Goal: Find contact information: Find contact information

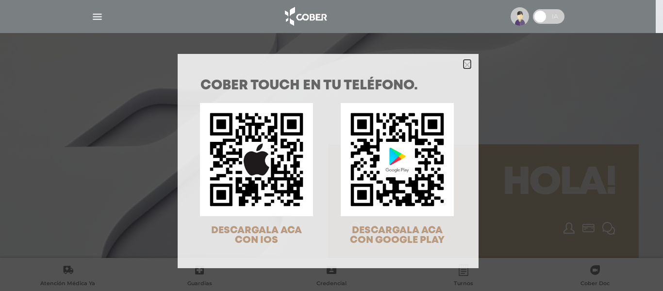
click at [464, 63] on icon "Close" at bounding box center [467, 64] width 7 height 7
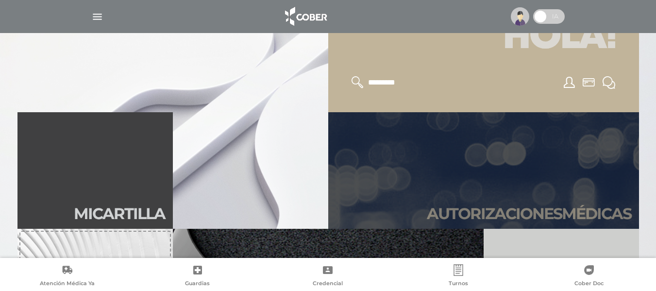
scroll to position [243, 0]
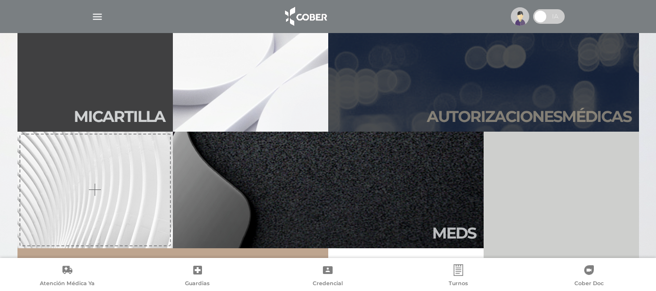
click at [532, 115] on h2 "Autori zaciones médicas" at bounding box center [529, 116] width 204 height 18
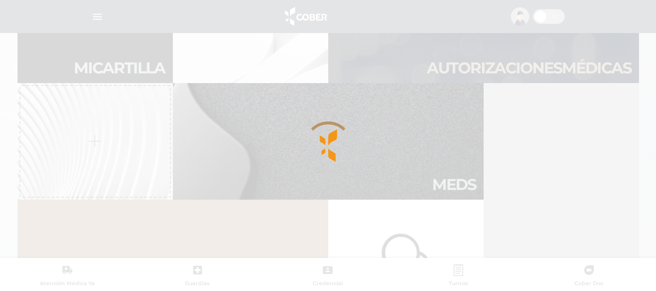
scroll to position [389, 0]
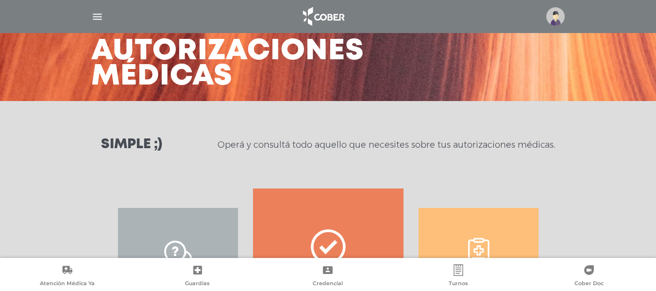
scroll to position [194, 0]
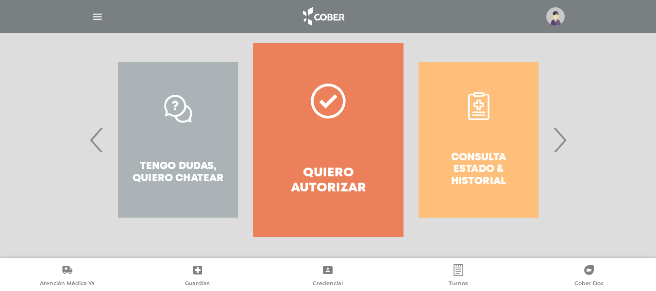
click at [563, 145] on span "›" at bounding box center [559, 140] width 19 height 52
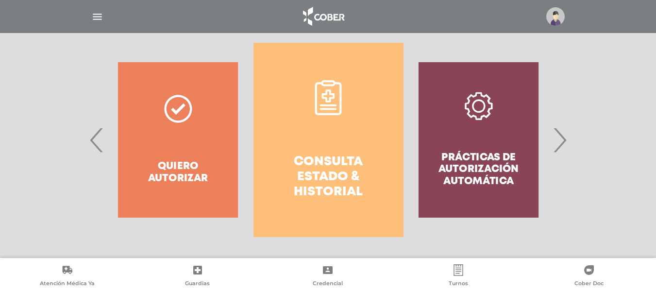
click at [338, 164] on h4 "Consulta estado & historial" at bounding box center [328, 177] width 115 height 46
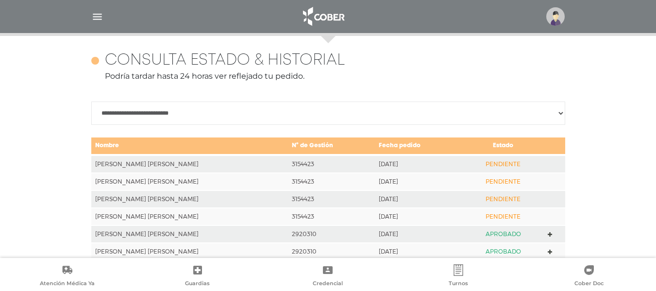
scroll to position [431, 0]
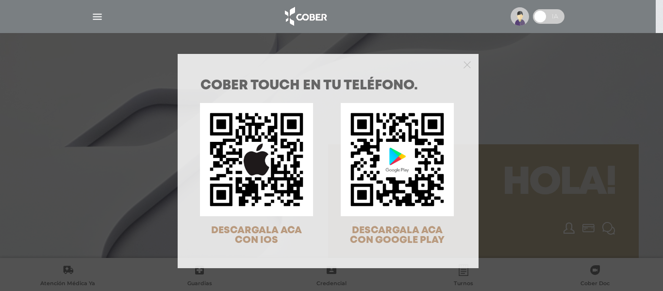
click at [467, 64] on div at bounding box center [328, 63] width 301 height 19
click at [465, 62] on icon "Close" at bounding box center [467, 64] width 7 height 7
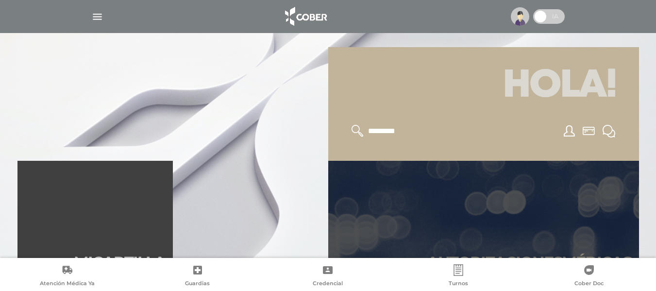
scroll to position [194, 0]
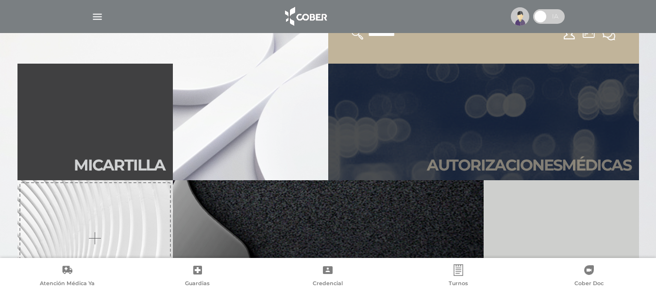
click at [468, 157] on h2 "Autori zaciones médicas" at bounding box center [529, 165] width 204 height 18
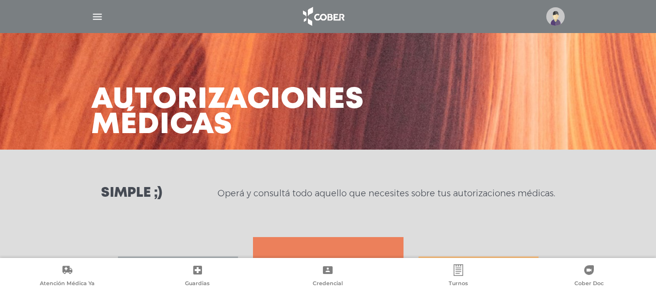
scroll to position [146, 0]
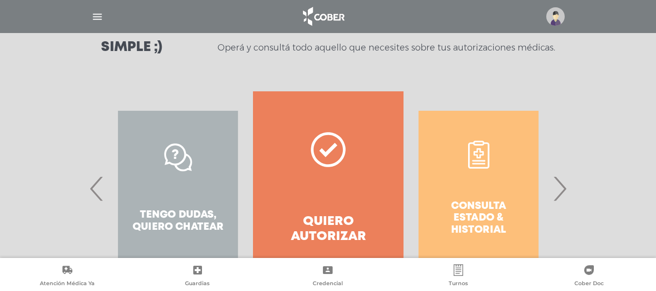
click at [561, 187] on span "›" at bounding box center [559, 188] width 19 height 52
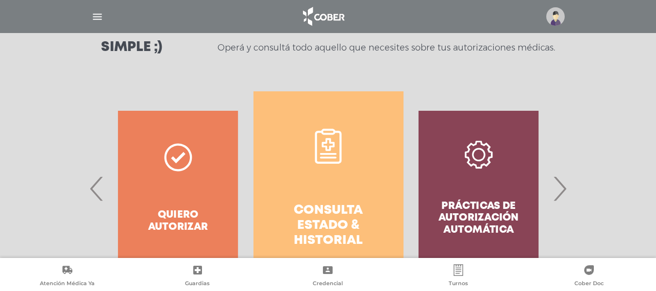
click at [354, 211] on h4 "Consulta estado & historial" at bounding box center [328, 226] width 115 height 46
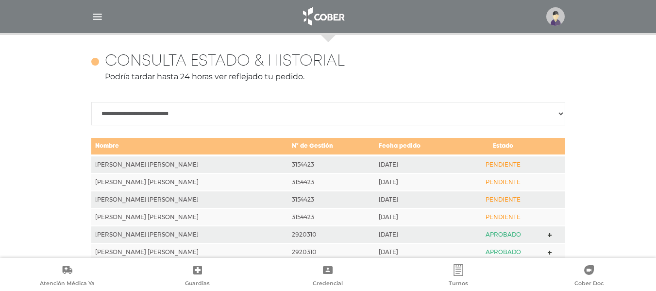
scroll to position [431, 0]
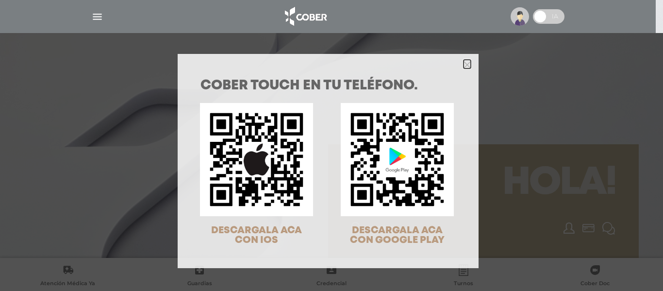
click at [464, 62] on icon "Close" at bounding box center [467, 64] width 7 height 7
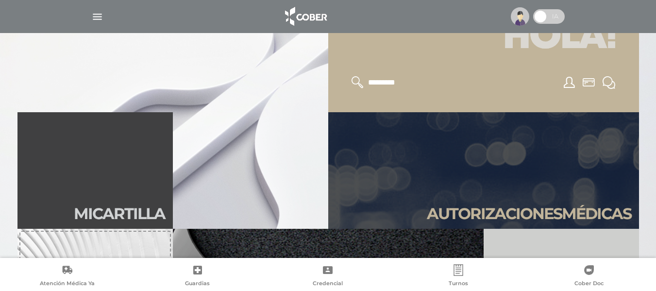
scroll to position [194, 0]
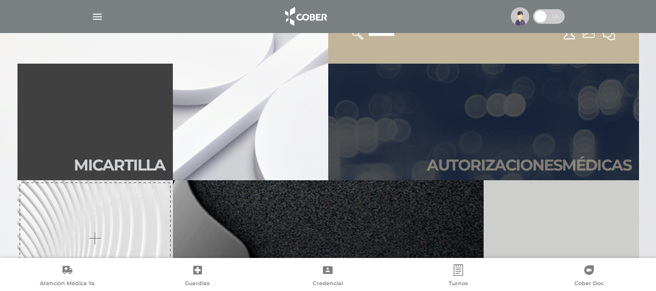
click at [495, 158] on h2 "Autori zaciones médicas" at bounding box center [529, 165] width 204 height 18
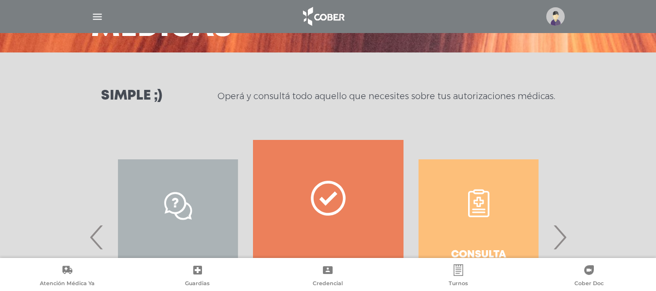
scroll to position [194, 0]
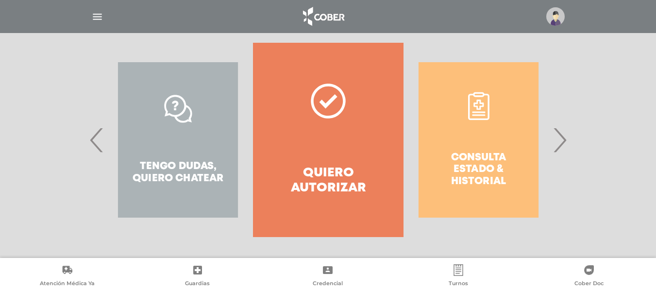
click at [558, 141] on span "›" at bounding box center [559, 140] width 19 height 52
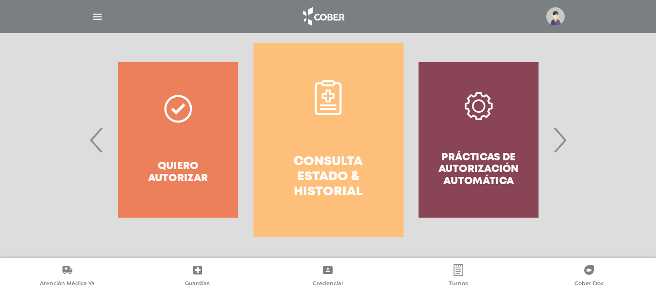
click at [364, 152] on link "Consulta estado & historial" at bounding box center [329, 140] width 150 height 194
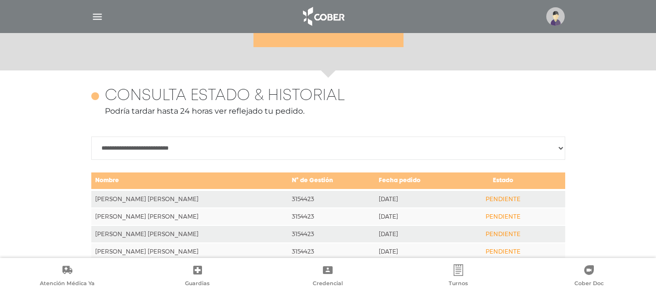
scroll to position [431, 0]
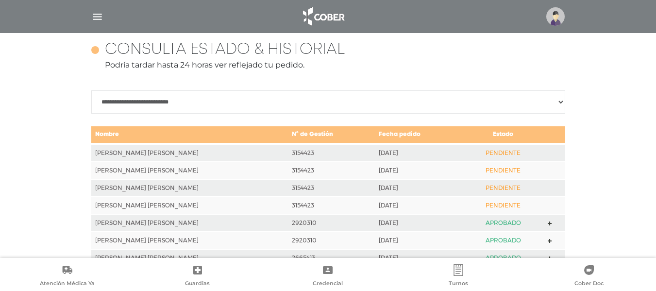
click at [96, 17] on img "button" at bounding box center [97, 17] width 12 height 12
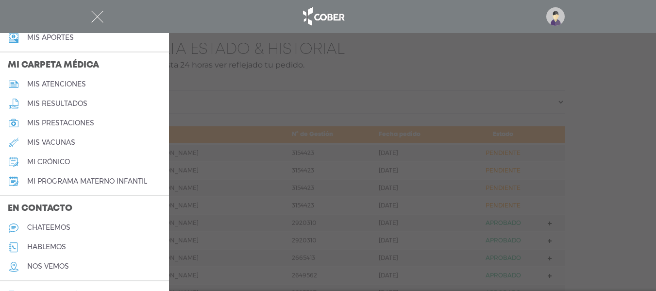
scroll to position [458, 0]
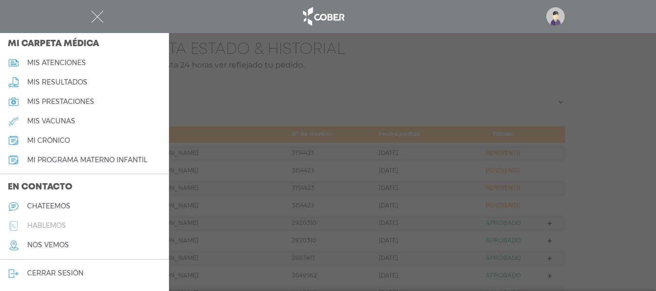
click at [56, 223] on h5 "hablemos" at bounding box center [46, 225] width 39 height 8
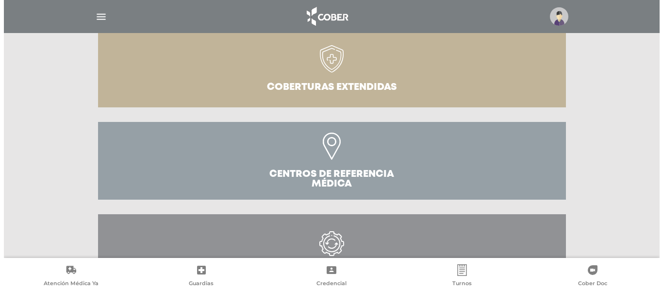
scroll to position [368, 0]
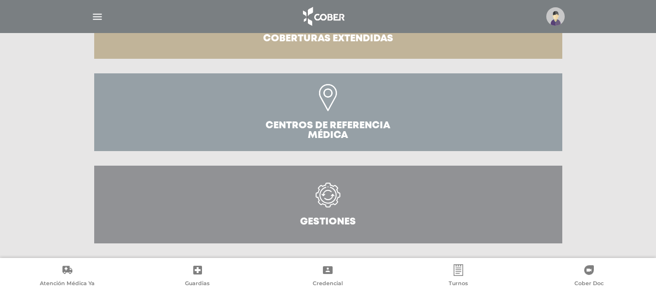
click at [94, 17] on img "button" at bounding box center [97, 17] width 12 height 12
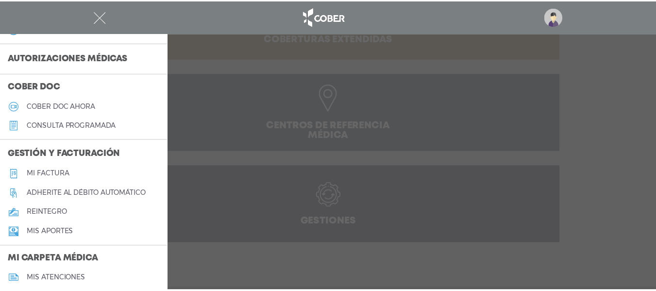
scroll to position [458, 0]
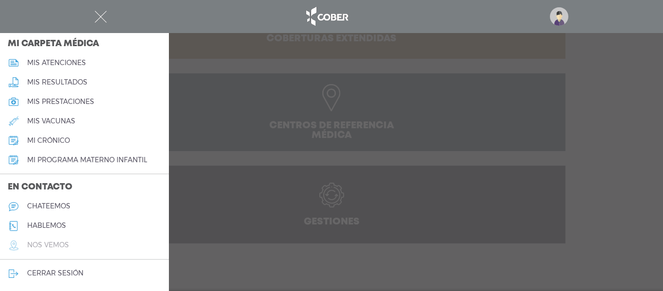
click at [61, 242] on h5 "nos vemos" at bounding box center [48, 245] width 42 height 8
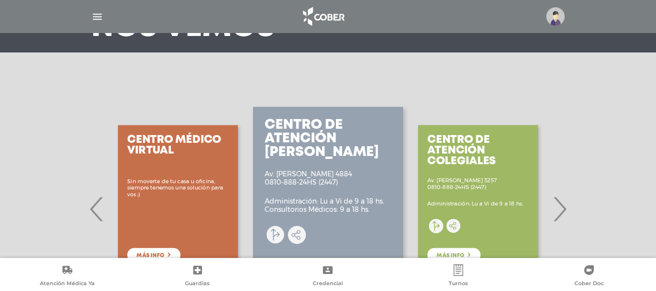
scroll to position [146, 0]
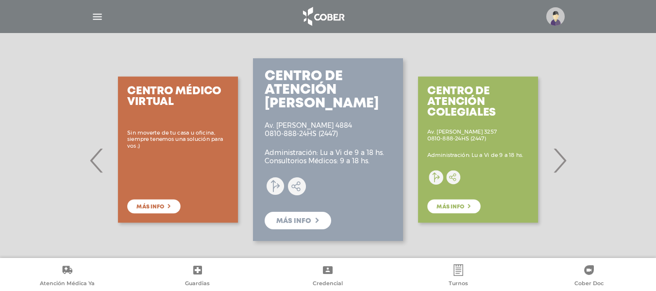
click at [561, 161] on span "›" at bounding box center [559, 160] width 19 height 52
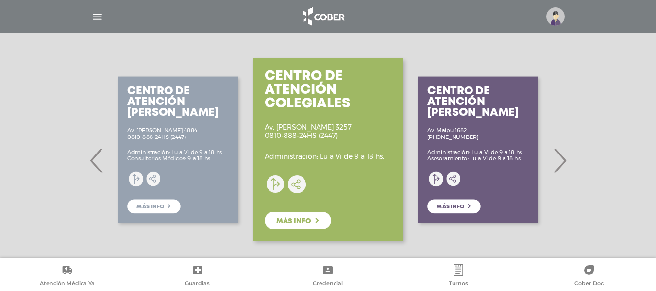
click at [311, 151] on div "Centro de Atención Colegiales Av. F. Lacroze 3257 0810-888-24HS (2447) Administ…" at bounding box center [328, 149] width 150 height 183
click at [302, 221] on span "Más info" at bounding box center [293, 221] width 35 height 7
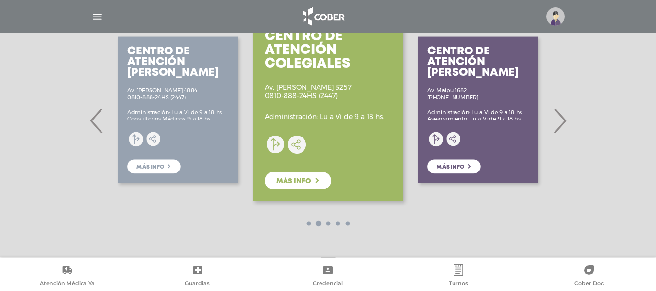
scroll to position [137, 0]
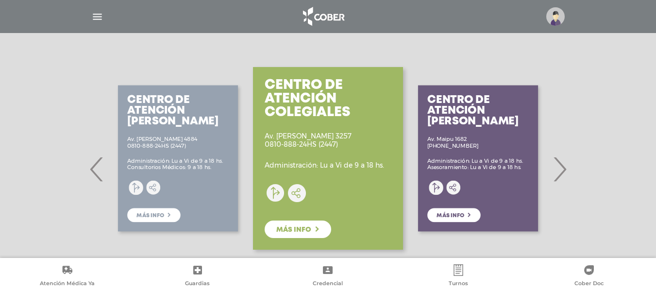
drag, startPoint x: 561, startPoint y: 168, endPoint x: 503, endPoint y: 167, distance: 58.3
click at [557, 168] on span "›" at bounding box center [559, 169] width 19 height 52
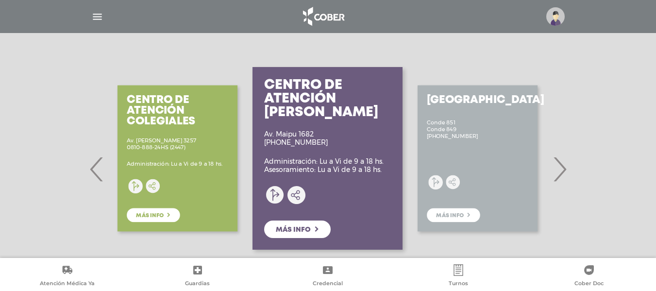
click at [335, 141] on div "Centro de Atención Vicente Lopez Av. Maipu 1682 0810-888-8766 Administración: L…" at bounding box center [328, 158] width 150 height 183
click at [312, 233] on link "Más info" at bounding box center [297, 229] width 67 height 17
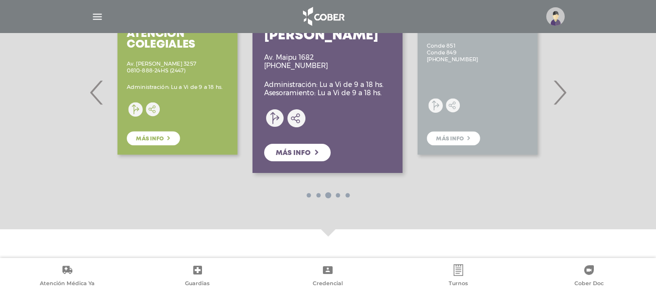
scroll to position [165, 0]
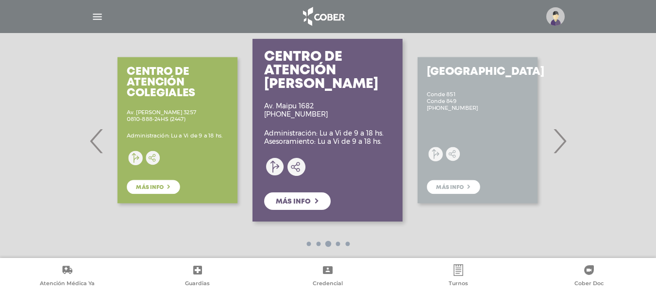
click at [558, 139] on span "›" at bounding box center [559, 141] width 19 height 52
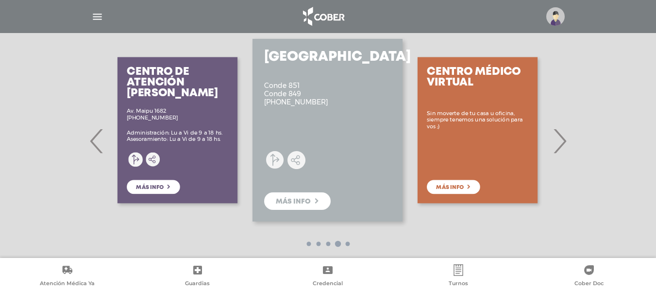
click at [558, 139] on span "›" at bounding box center [559, 141] width 19 height 52
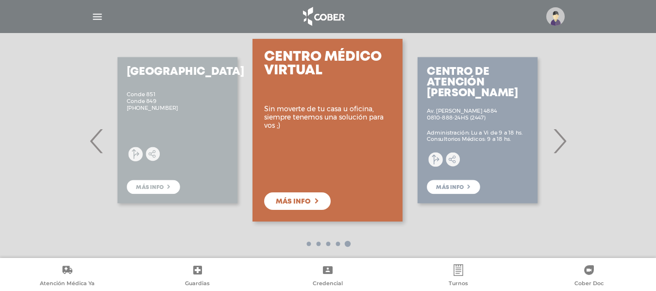
click at [301, 203] on span "Más info" at bounding box center [293, 201] width 35 height 7
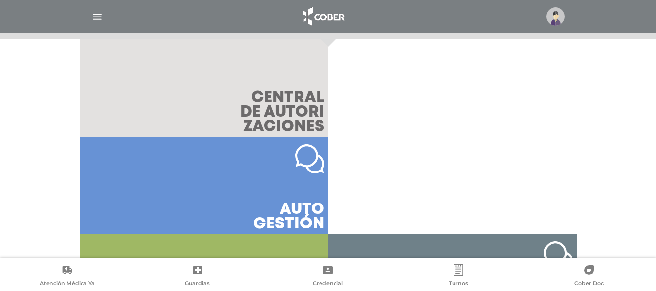
scroll to position [410, 0]
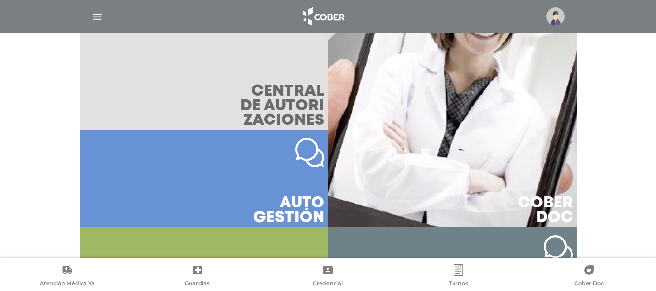
click at [281, 105] on span "central de autori zaciones" at bounding box center [282, 107] width 84 height 44
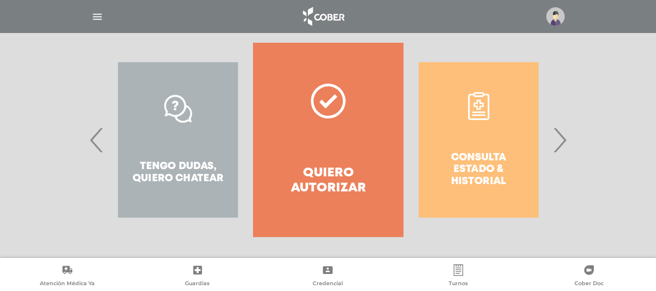
scroll to position [197, 0]
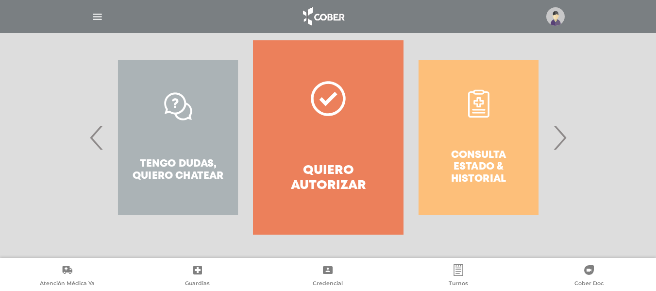
click at [556, 137] on span "›" at bounding box center [559, 137] width 19 height 52
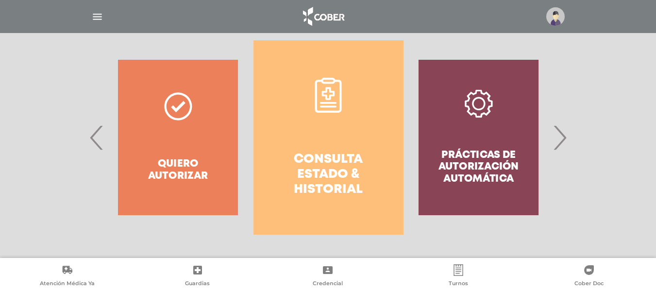
click at [558, 137] on span "›" at bounding box center [559, 137] width 19 height 52
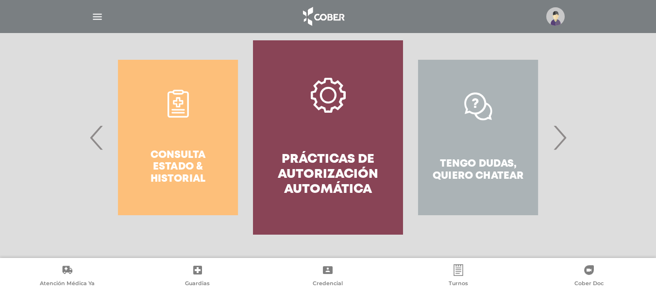
click at [560, 136] on span "›" at bounding box center [559, 137] width 19 height 52
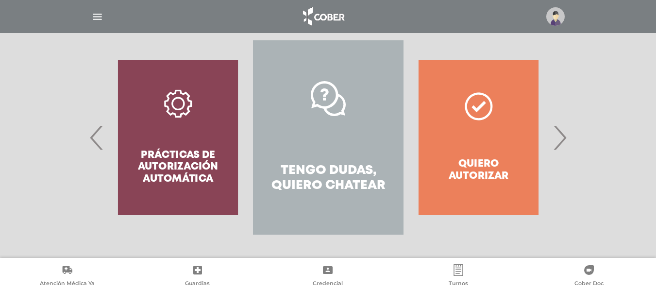
click at [560, 136] on span "›" at bounding box center [559, 137] width 19 height 52
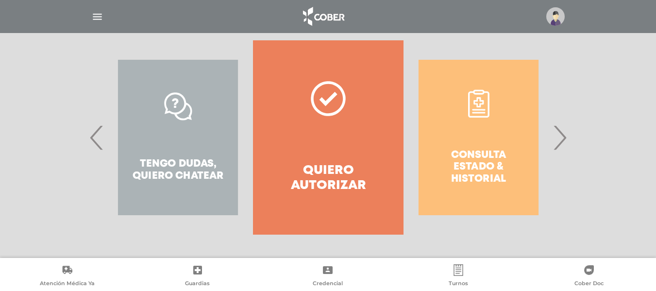
click at [557, 135] on span "›" at bounding box center [559, 137] width 19 height 52
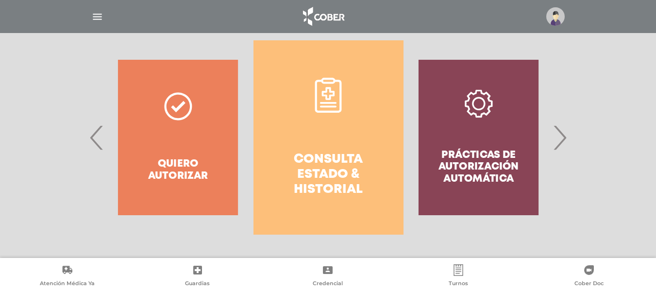
click at [320, 160] on h4 "Consulta estado & historial" at bounding box center [328, 175] width 115 height 46
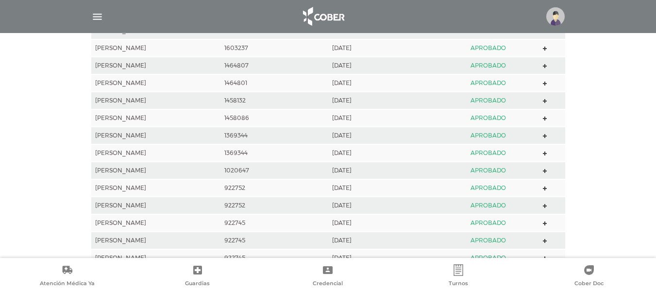
scroll to position [626, 0]
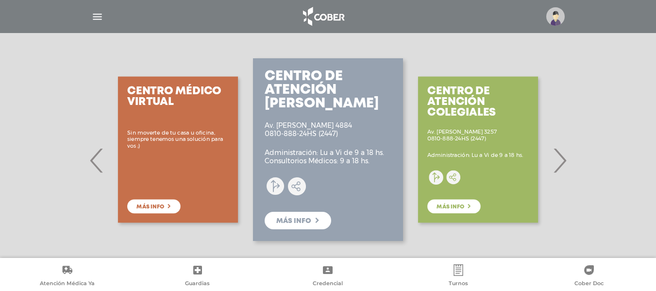
scroll to position [185, 0]
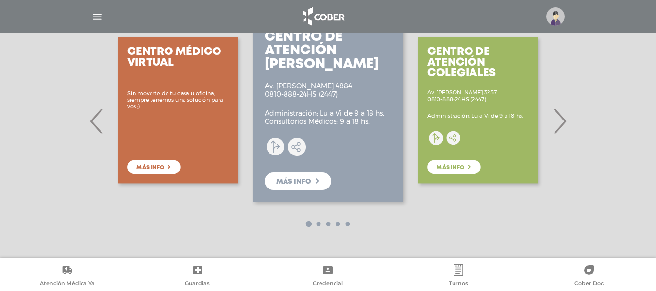
click at [564, 123] on span "›" at bounding box center [559, 121] width 19 height 52
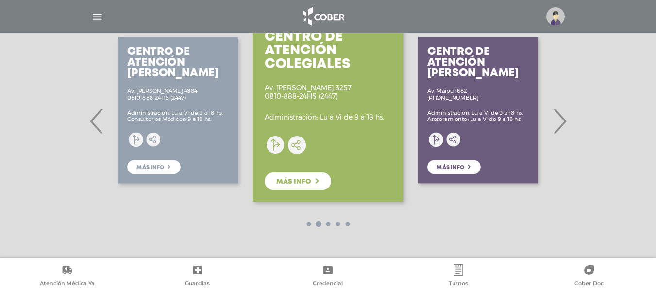
click at [564, 123] on span "›" at bounding box center [559, 121] width 19 height 52
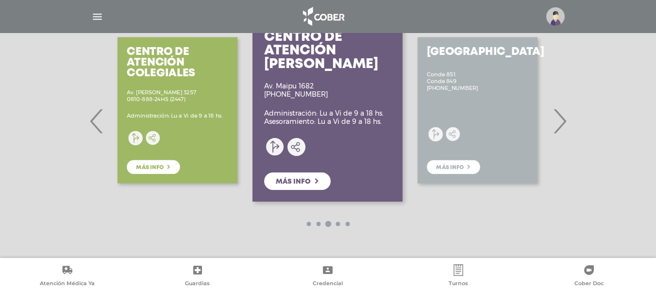
click at [564, 123] on span "›" at bounding box center [559, 121] width 19 height 52
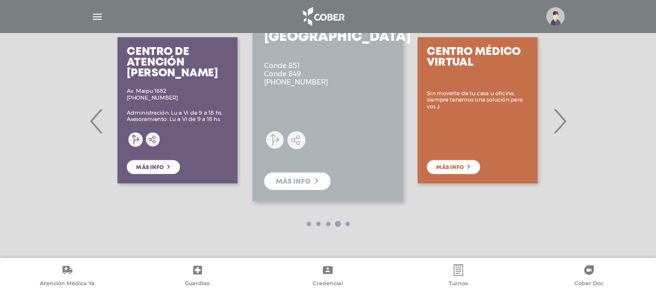
click at [564, 123] on span "›" at bounding box center [559, 121] width 19 height 52
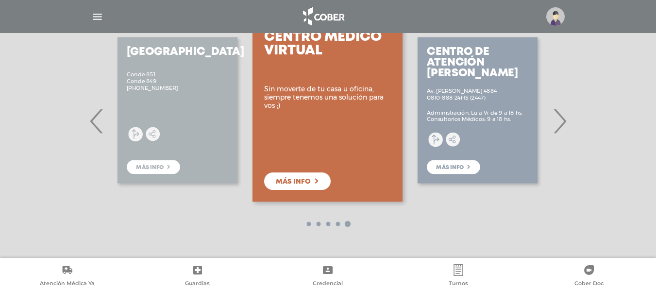
click at [337, 119] on div "Centro Médico Virtual Sin moverte de tu casa u oficina, siempre tenemos una sol…" at bounding box center [328, 110] width 150 height 183
click at [294, 188] on link "Más info" at bounding box center [297, 180] width 67 height 17
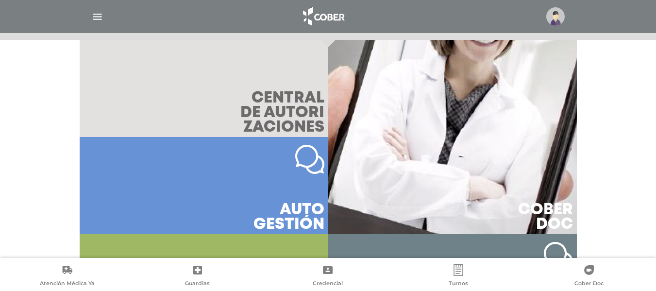
scroll to position [410, 0]
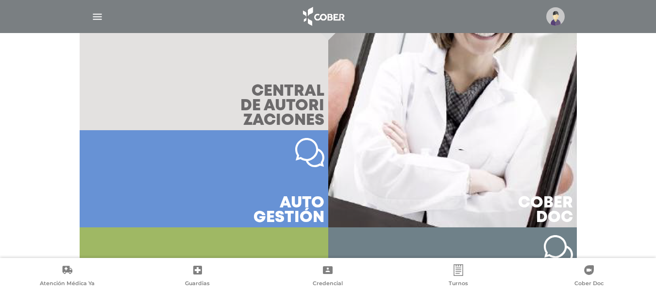
click at [292, 100] on span "central de autori zaciones" at bounding box center [282, 107] width 84 height 44
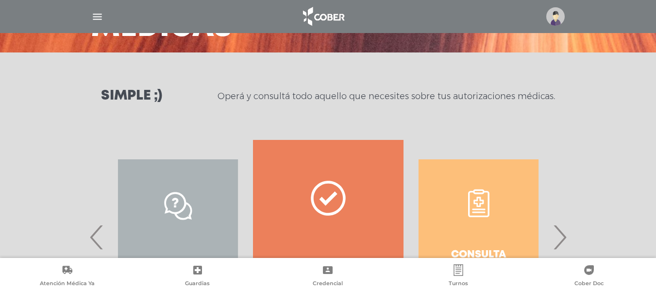
scroll to position [194, 0]
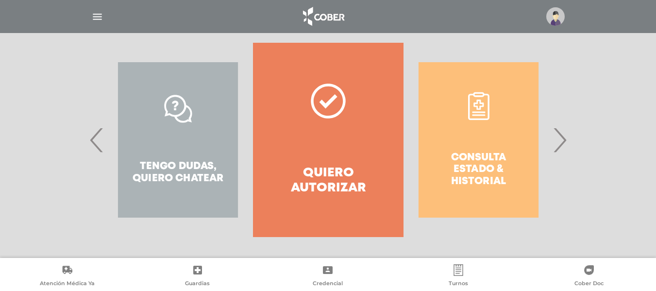
click at [94, 140] on span "‹" at bounding box center [96, 140] width 19 height 52
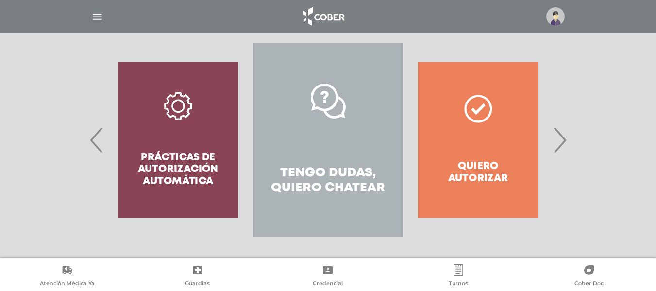
click at [364, 134] on link "Tengo dudas, quiero chatear" at bounding box center [328, 140] width 150 height 194
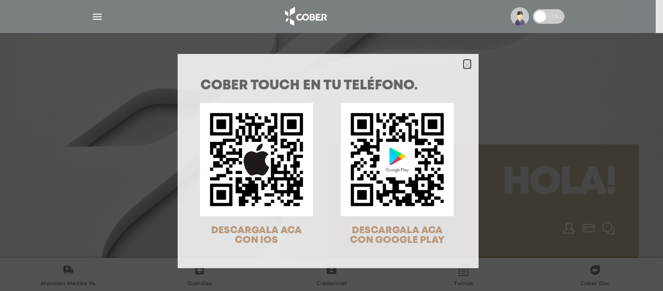
click at [464, 67] on polygon "Close" at bounding box center [467, 64] width 7 height 7
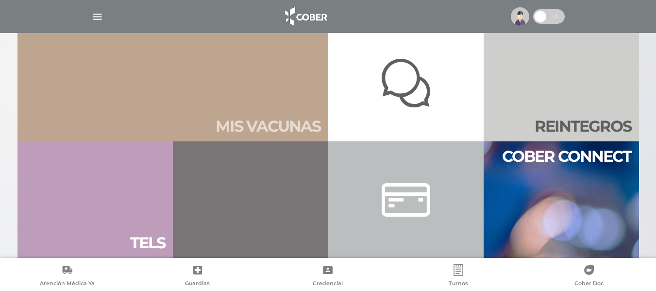
scroll to position [515, 0]
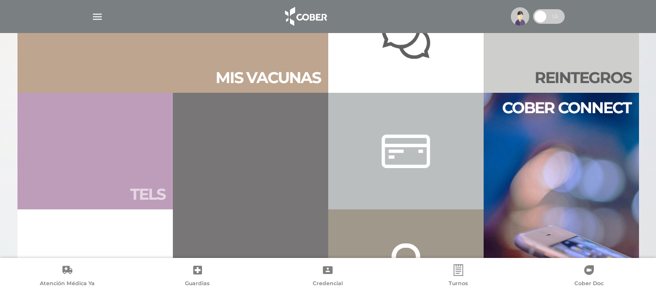
click at [145, 185] on h2 "Tels" at bounding box center [147, 194] width 35 height 18
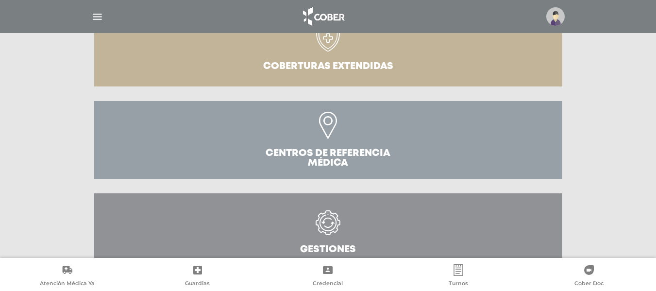
scroll to position [368, 0]
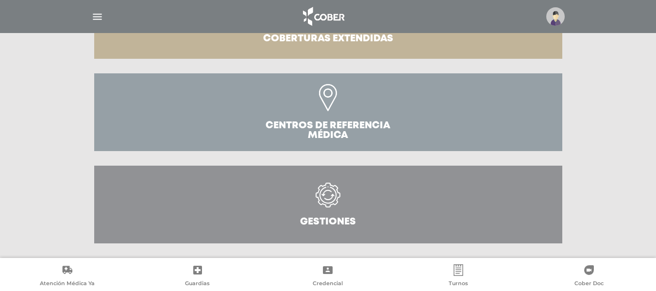
click at [323, 212] on icon at bounding box center [328, 200] width 44 height 34
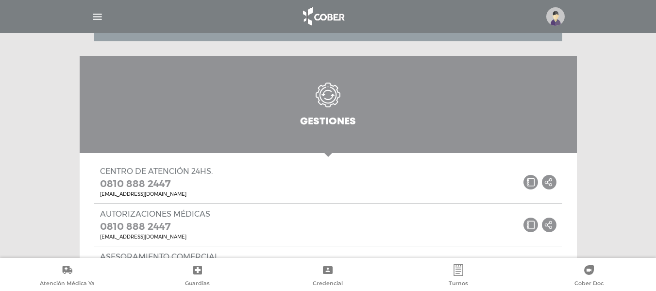
scroll to position [332, 0]
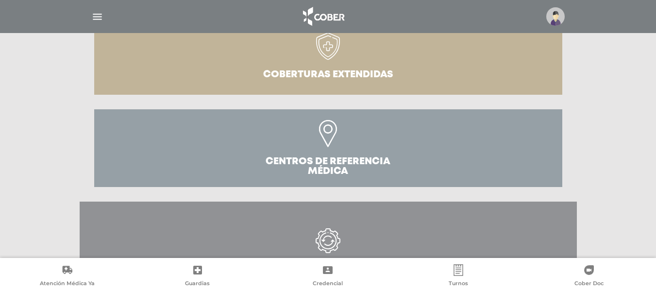
click at [332, 68] on link "Coberturas Extendidas" at bounding box center [328, 56] width 468 height 78
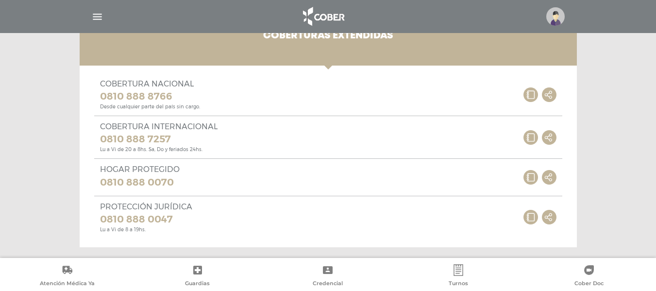
scroll to position [429, 0]
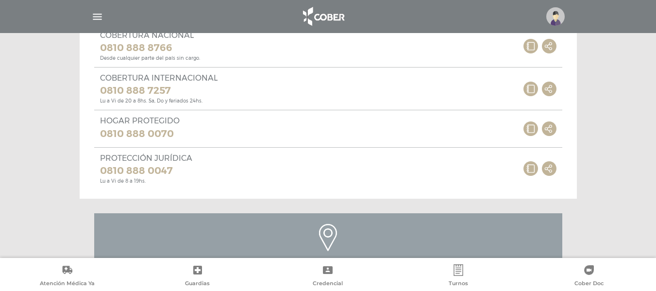
click at [197, 79] on p "Cobertura Internacional" at bounding box center [159, 77] width 118 height 9
click at [133, 90] on link "0810 888 7257" at bounding box center [159, 91] width 118 height 16
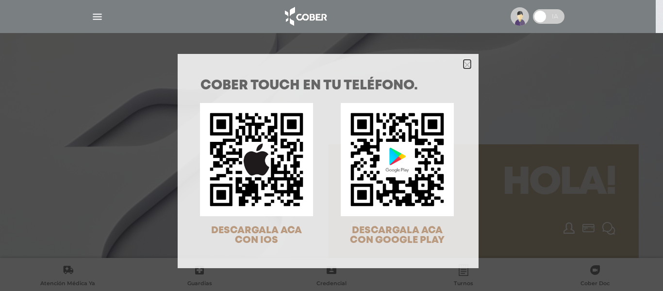
click at [464, 63] on polygon "Close" at bounding box center [467, 64] width 7 height 7
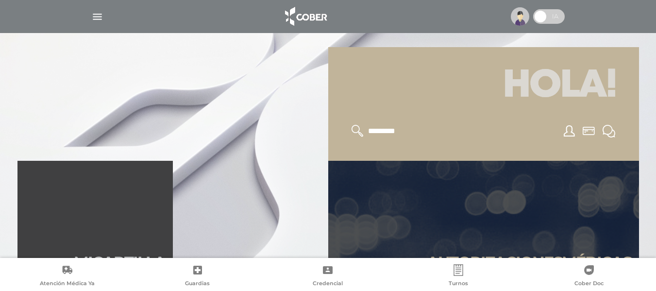
scroll to position [194, 0]
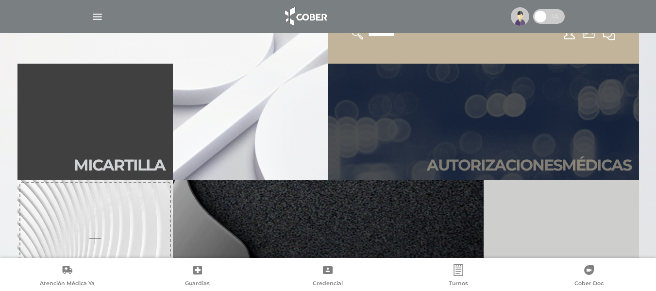
click at [522, 157] on h2 "Autori zaciones médicas" at bounding box center [529, 165] width 204 height 18
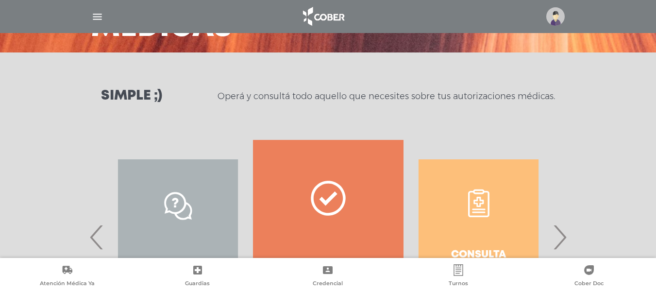
scroll to position [194, 0]
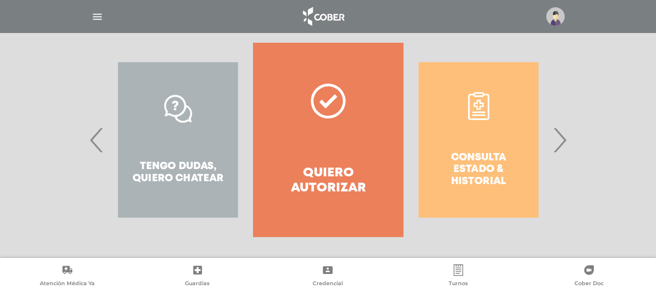
click at [551, 143] on div "Consulta estado & historial" at bounding box center [479, 140] width 150 height 194
click at [558, 139] on span "›" at bounding box center [559, 140] width 19 height 52
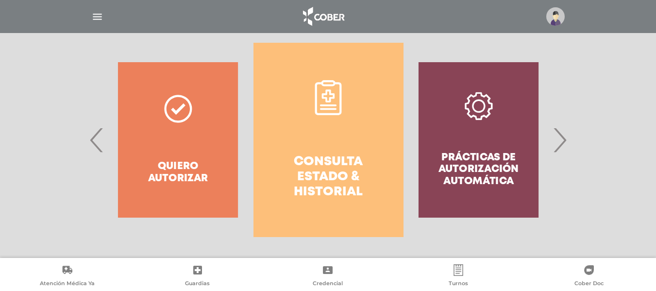
click at [339, 149] on link "Consulta estado & historial" at bounding box center [329, 140] width 150 height 194
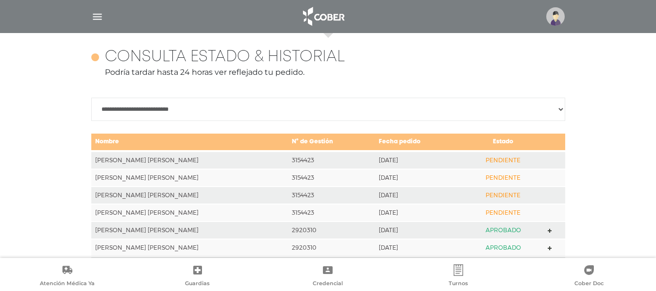
scroll to position [431, 0]
